Goal: Communication & Community: Participate in discussion

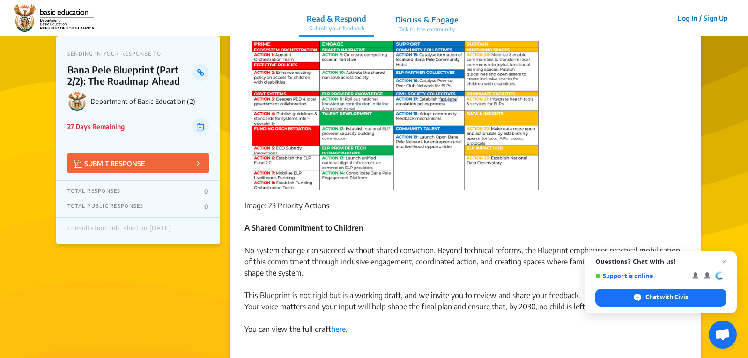
scroll to position [515, 0]
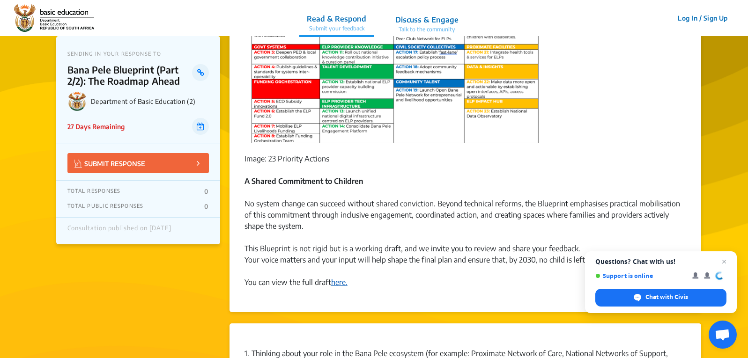
click at [339, 278] on link "here." at bounding box center [339, 282] width 16 height 9
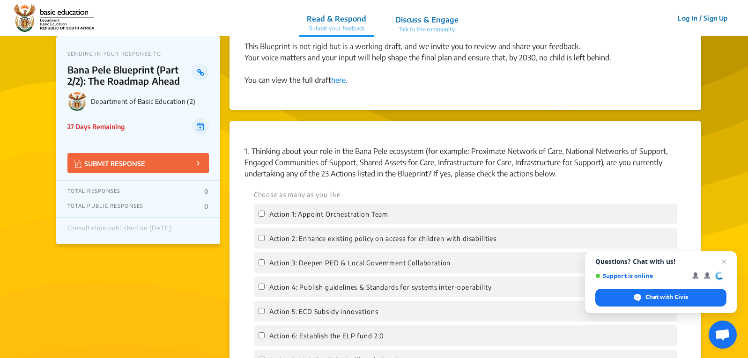
scroll to position [749, 0]
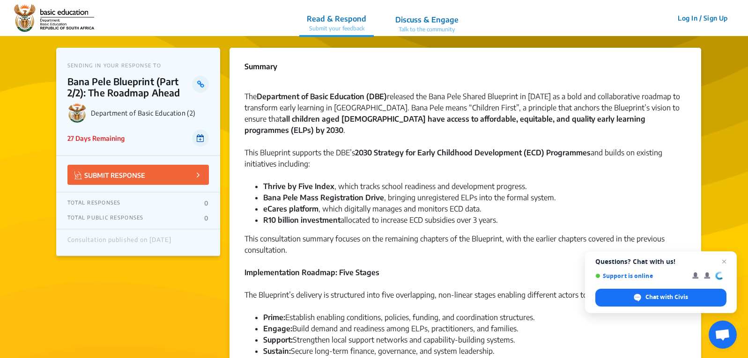
click at [199, 139] on icon at bounding box center [200, 137] width 7 height 7
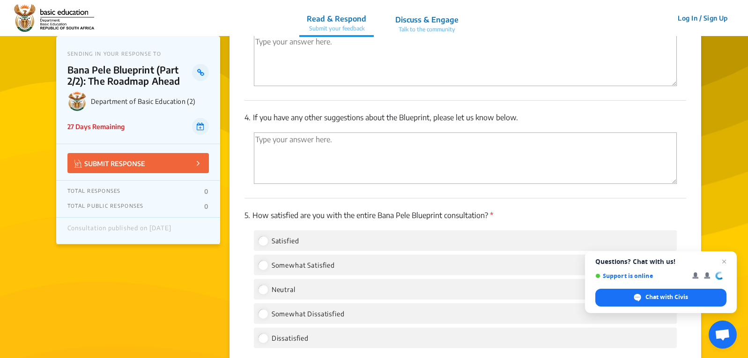
scroll to position [1639, 0]
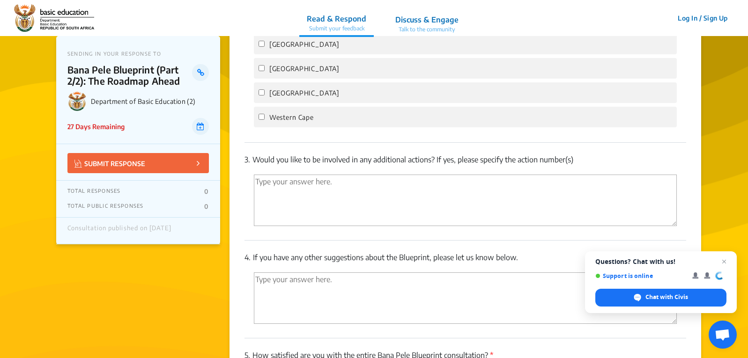
click at [434, 30] on p "Talk to the community" at bounding box center [426, 29] width 63 height 8
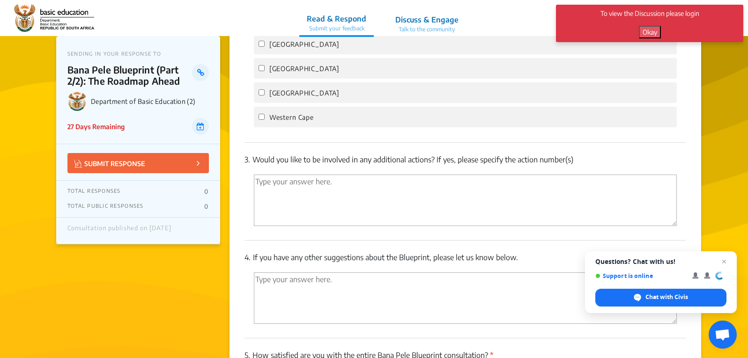
click at [651, 31] on button "Okay" at bounding box center [650, 32] width 22 height 13
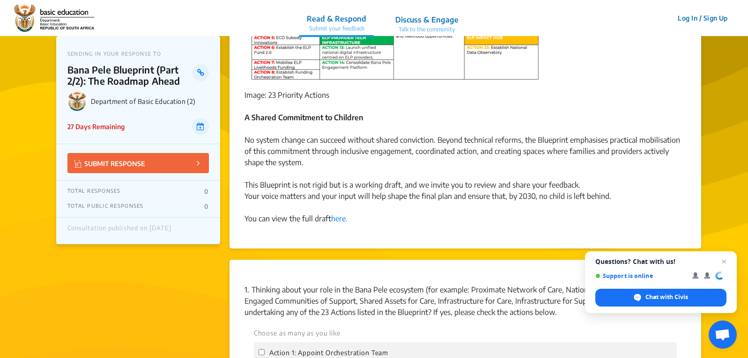
scroll to position [562, 0]
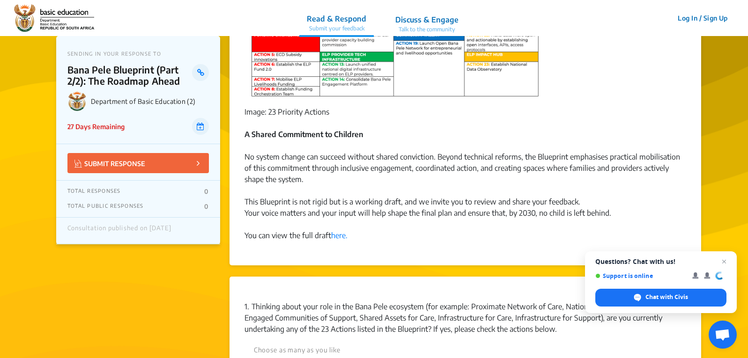
drag, startPoint x: 342, startPoint y: 220, endPoint x: 348, endPoint y: 217, distance: 6.1
click at [342, 231] on link "here." at bounding box center [339, 235] width 16 height 9
